Goal: Navigation & Orientation: Find specific page/section

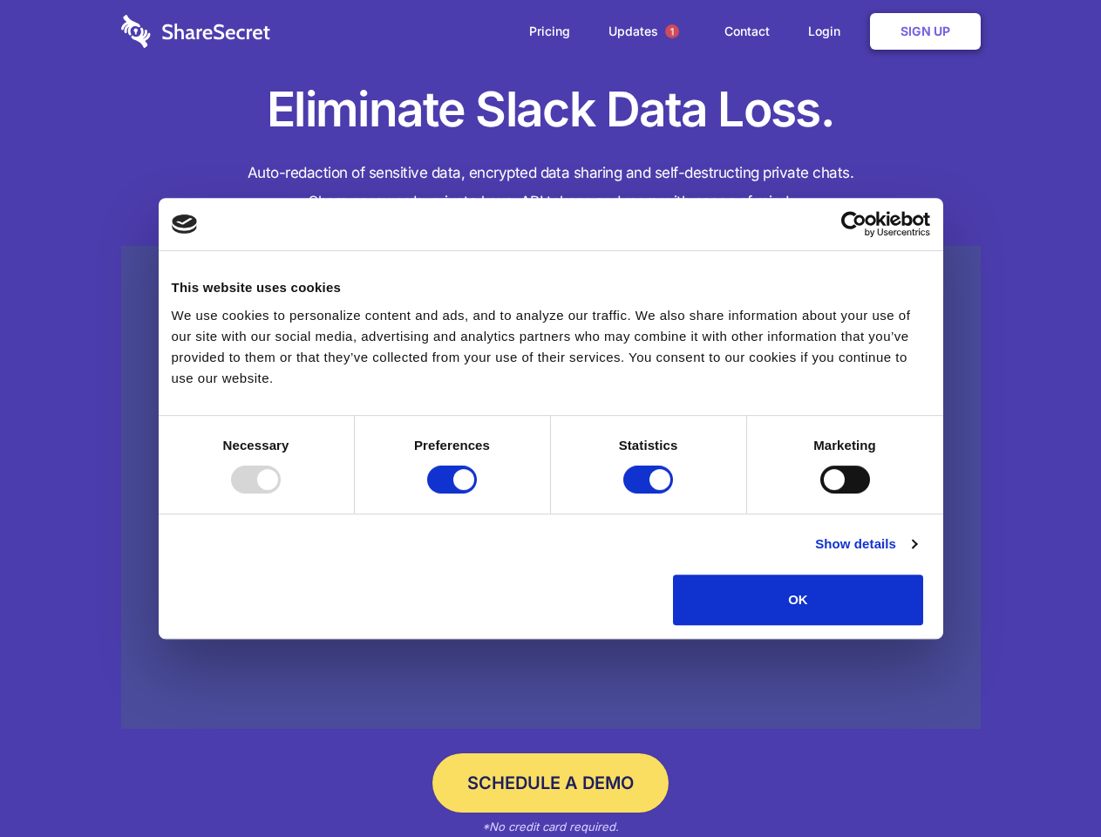
click at [281, 494] on div at bounding box center [256, 480] width 50 height 28
click at [477, 494] on input "Preferences" at bounding box center [452, 480] width 50 height 28
checkbox input "false"
click at [650, 494] on input "Statistics" at bounding box center [648, 480] width 50 height 28
checkbox input "false"
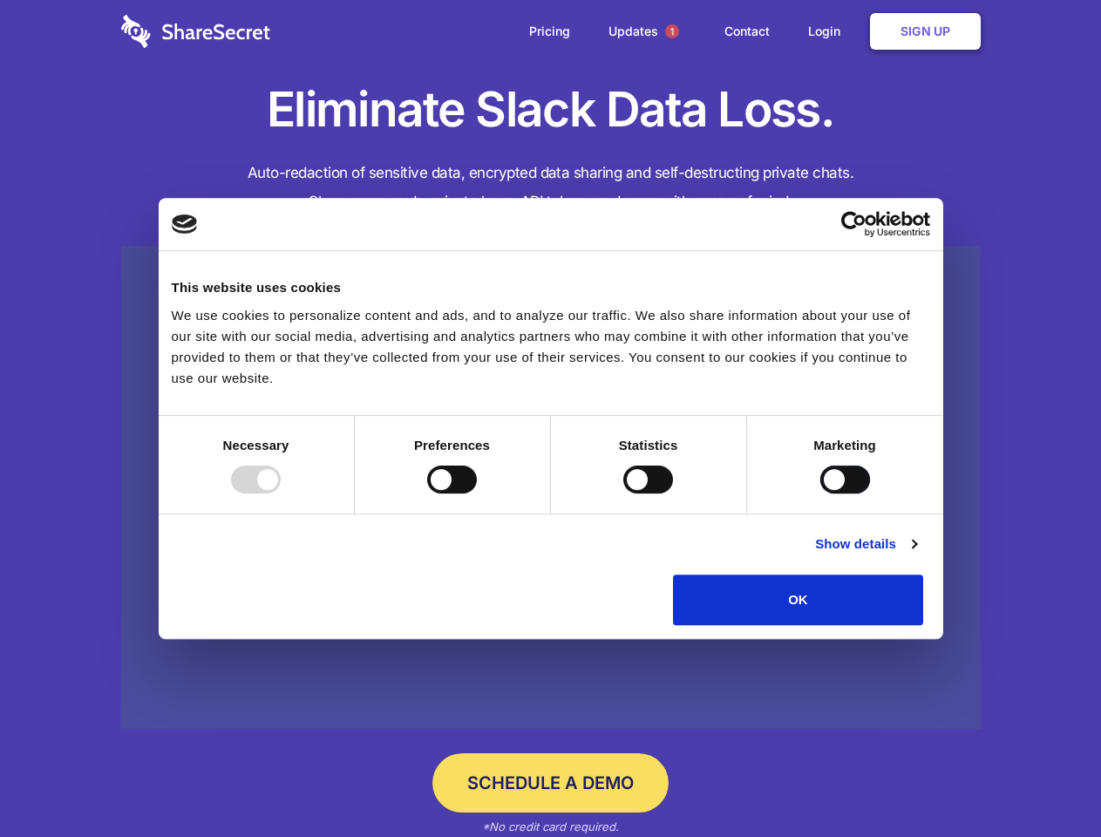
click at [820, 494] on input "Marketing" at bounding box center [845, 480] width 50 height 28
checkbox input "true"
click at [916, 555] on link "Show details" at bounding box center [865, 544] width 101 height 21
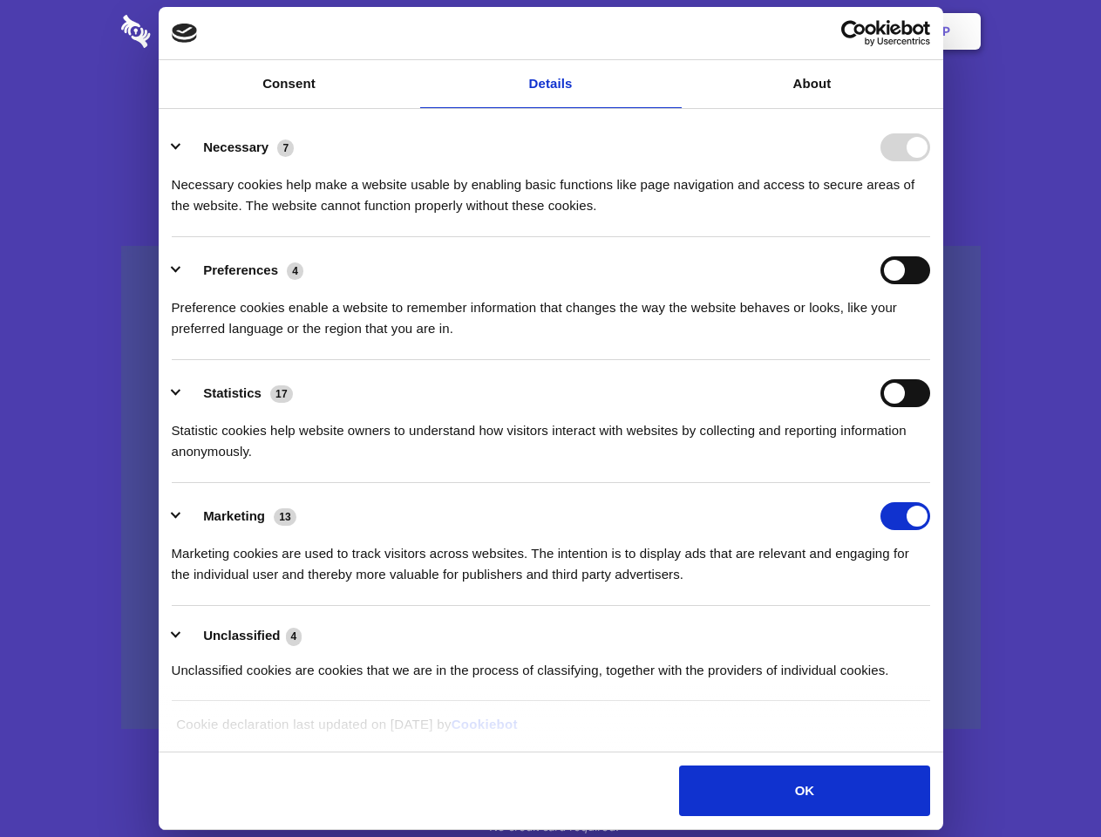
click at [930, 237] on li "Necessary 7 Necessary cookies help make a website usable by enabling basic func…" at bounding box center [551, 175] width 759 height 123
click at [671, 31] on span "1" at bounding box center [672, 31] width 14 height 14
